Goal: Check status: Check status

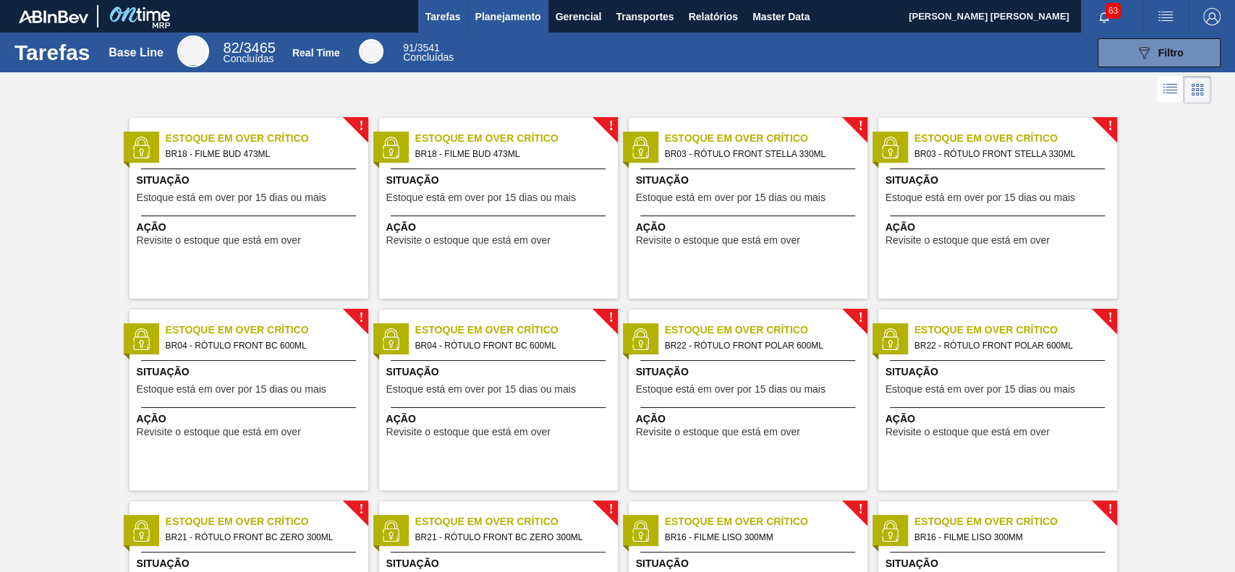
click at [496, 14] on span "Planejamento" at bounding box center [508, 16] width 66 height 17
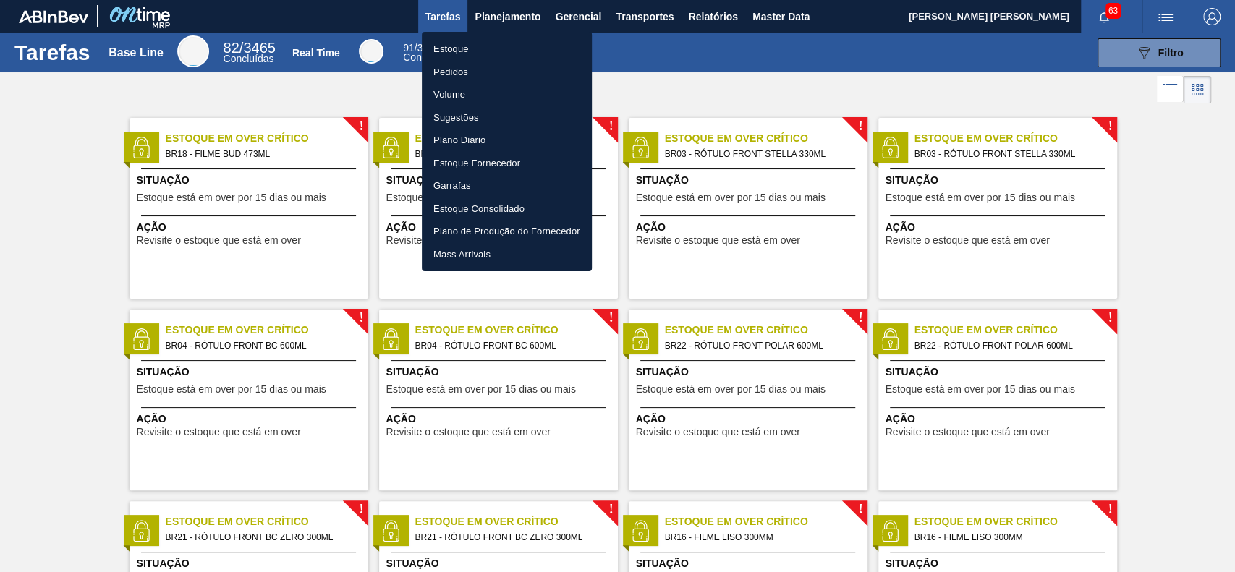
click at [502, 41] on li "Estoque" at bounding box center [507, 49] width 170 height 23
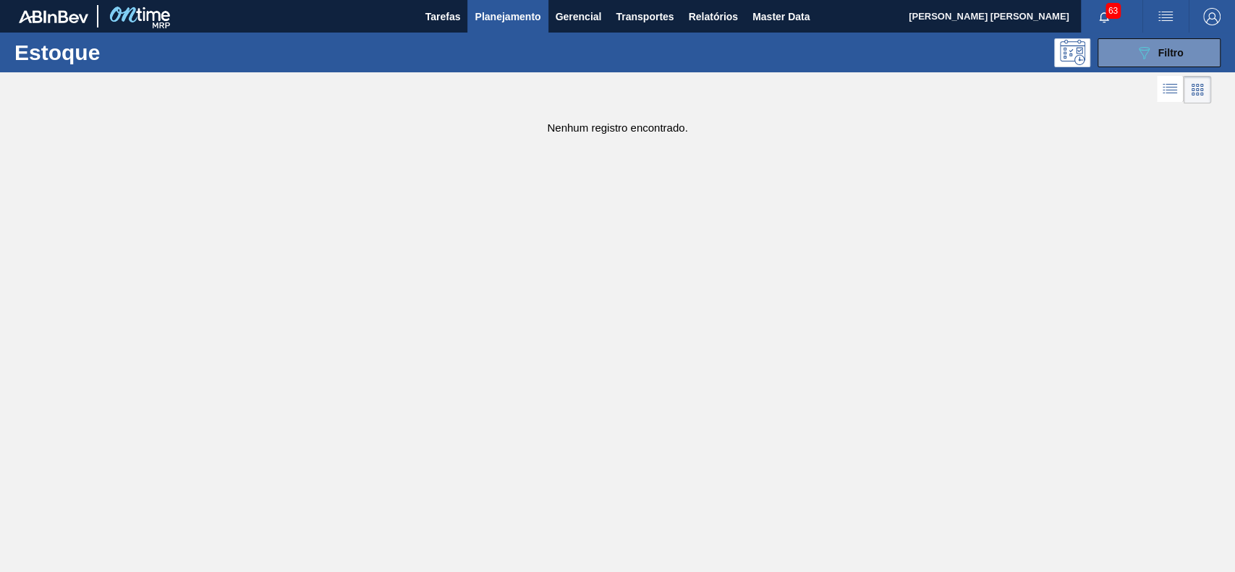
click at [517, 20] on span "Planejamento" at bounding box center [508, 16] width 66 height 17
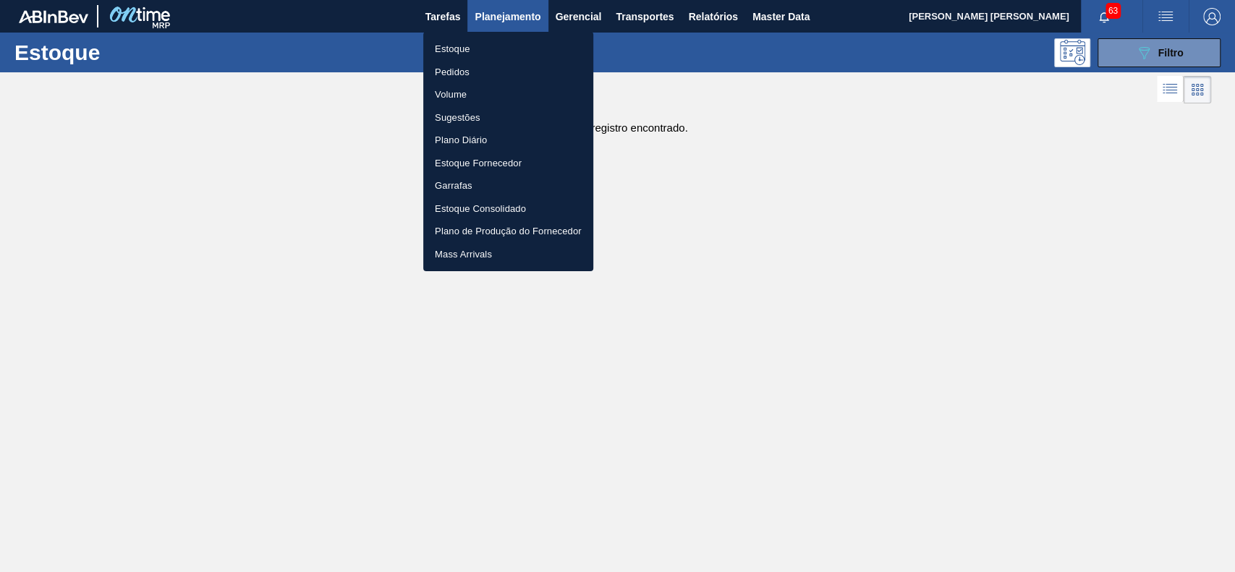
click at [498, 49] on li "Estoque" at bounding box center [508, 49] width 170 height 23
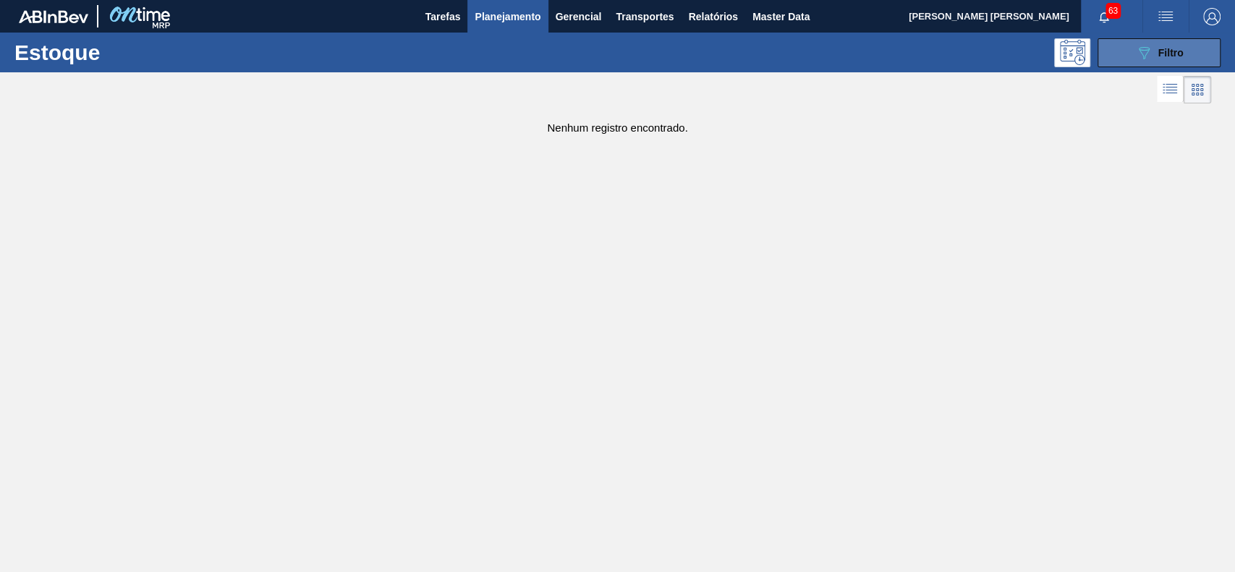
click at [1164, 56] on span "Filtro" at bounding box center [1171, 53] width 25 height 12
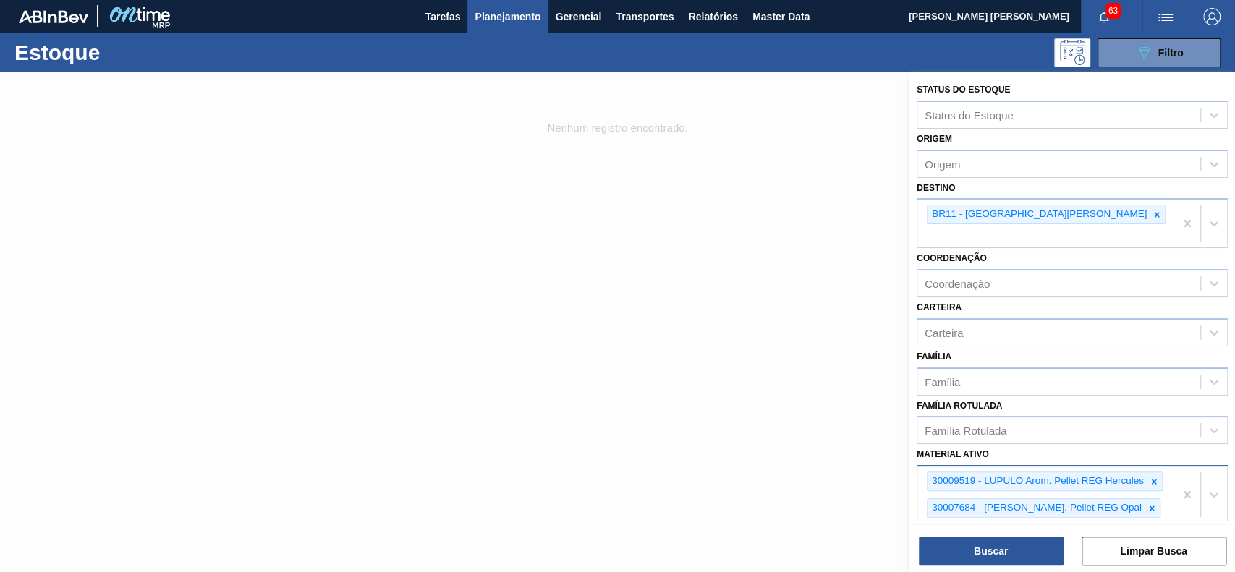
click at [1147, 504] on icon at bounding box center [1152, 509] width 10 height 10
click at [1150, 477] on icon at bounding box center [1154, 482] width 10 height 10
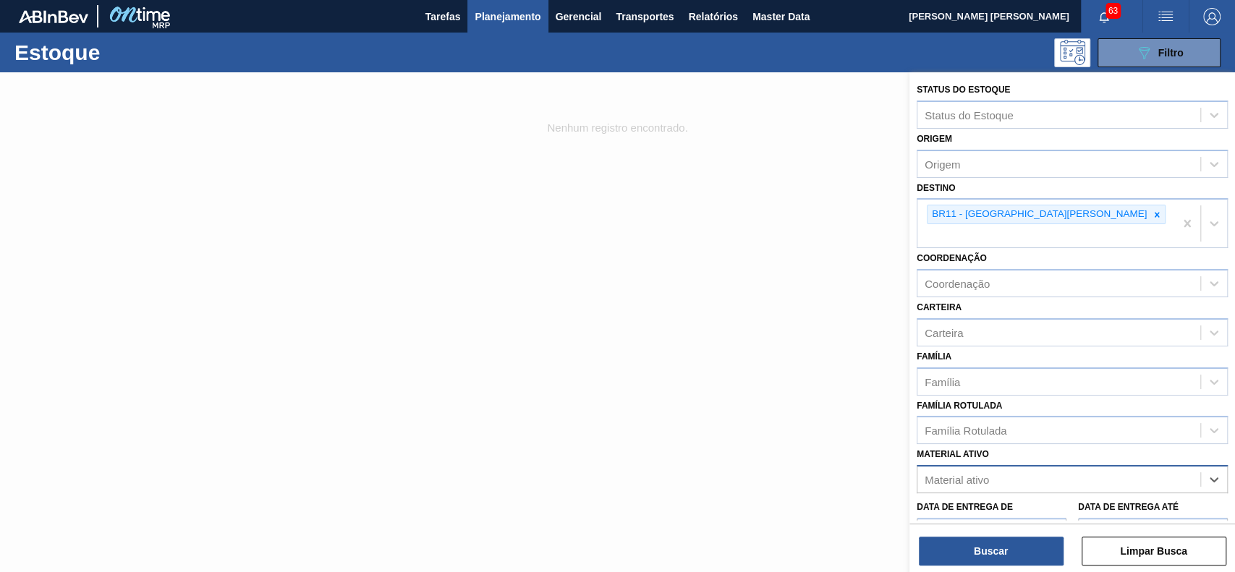
paste ativo "30019087"
type ativo "30019087"
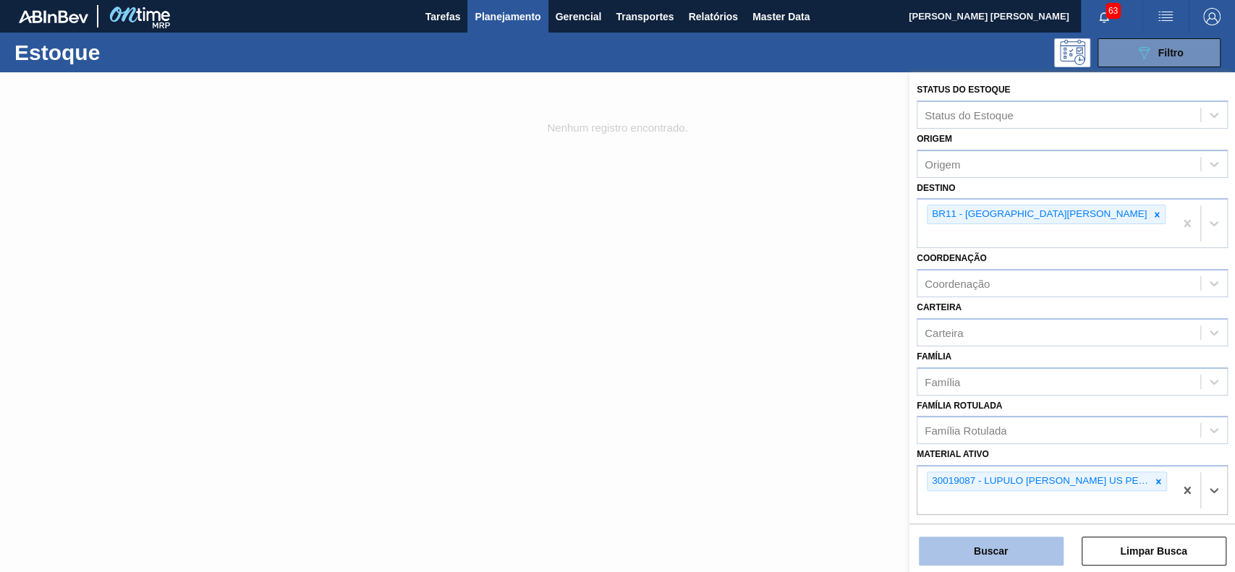
click at [1002, 551] on button "Buscar" at bounding box center [991, 551] width 145 height 29
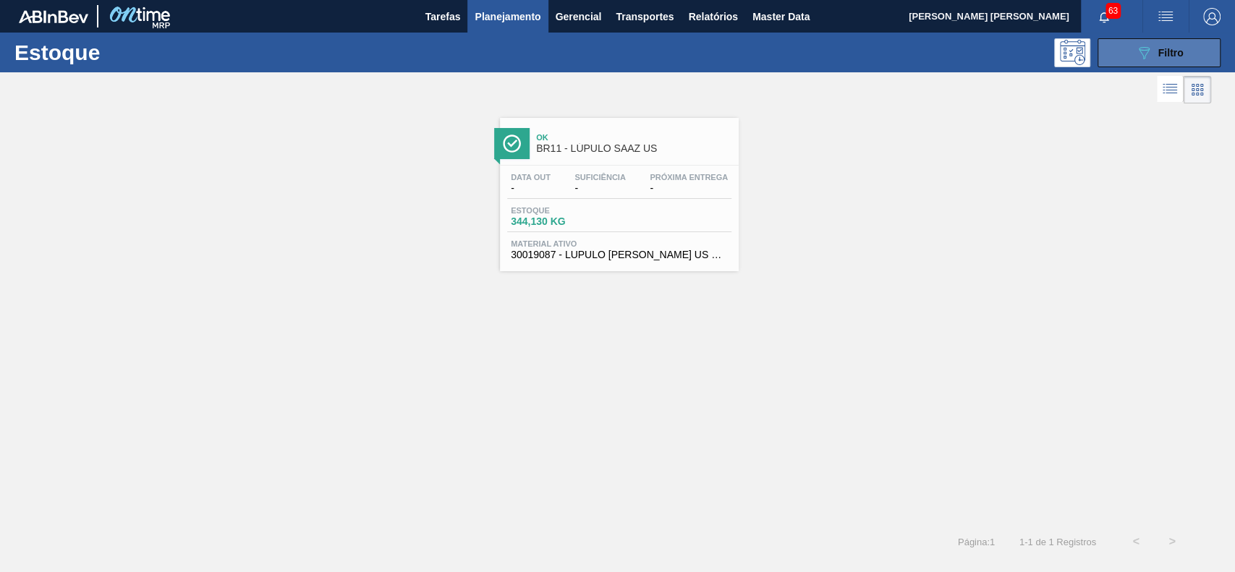
click at [1105, 47] on button "089F7B8B-B2A5-4AFE-B5C0-19BA573D28AC Filtro" at bounding box center [1159, 52] width 123 height 29
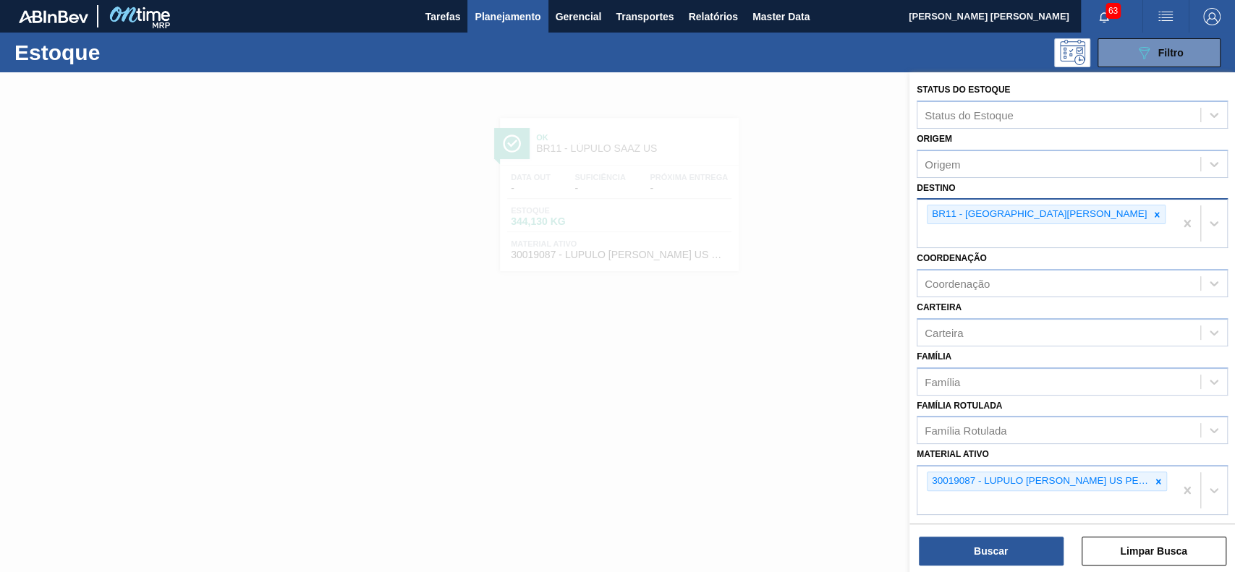
click at [1048, 226] on div "BR11 - [GEOGRAPHIC_DATA][PERSON_NAME]" at bounding box center [1046, 224] width 257 height 48
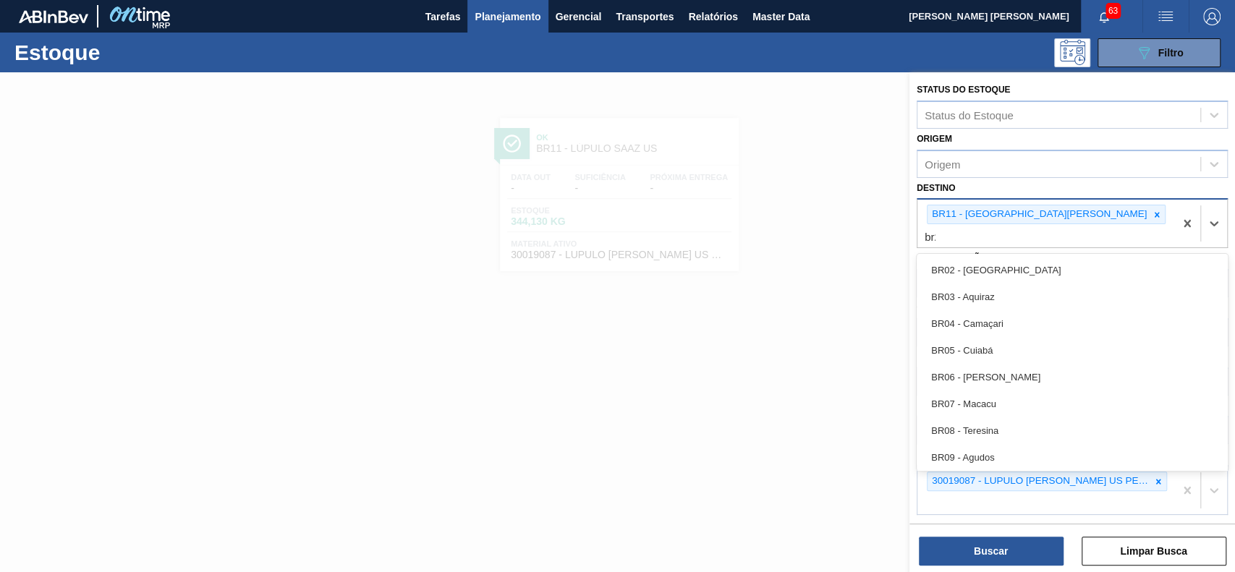
type input "br27"
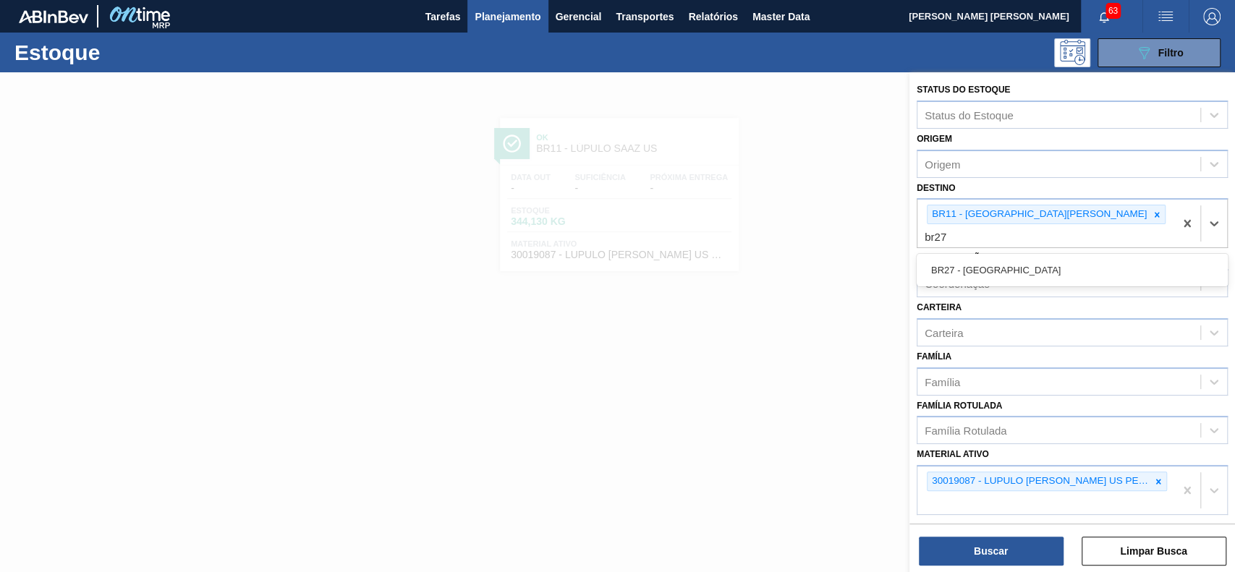
click at [950, 258] on div "BR27 - [GEOGRAPHIC_DATA]" at bounding box center [1072, 270] width 311 height 27
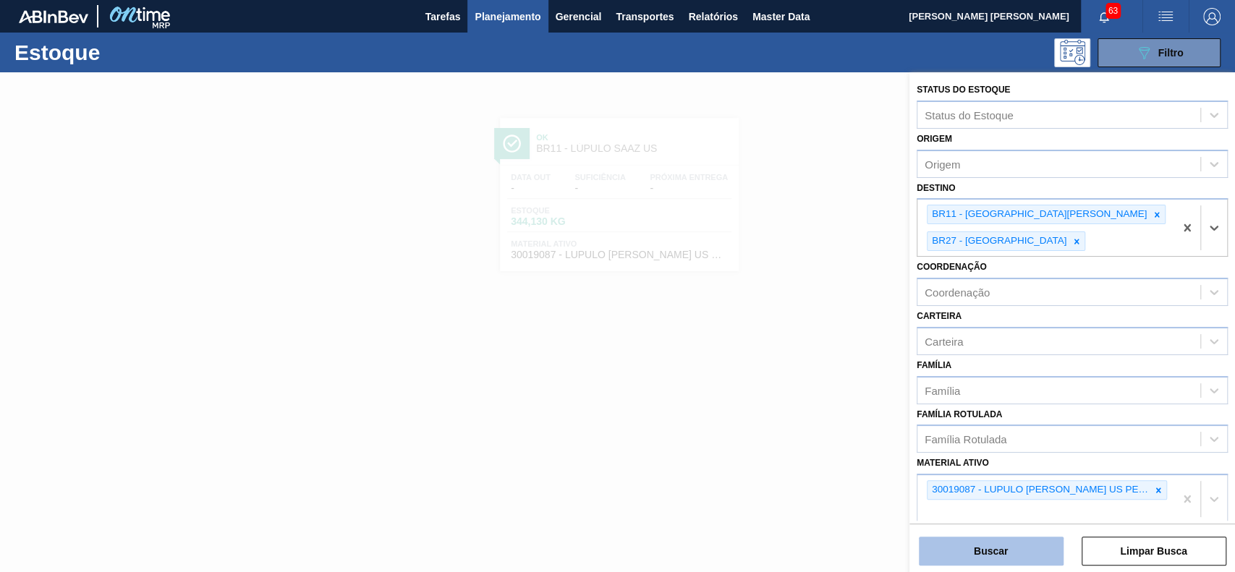
click at [990, 541] on button "Buscar" at bounding box center [991, 551] width 145 height 29
